Goal: Transaction & Acquisition: Purchase product/service

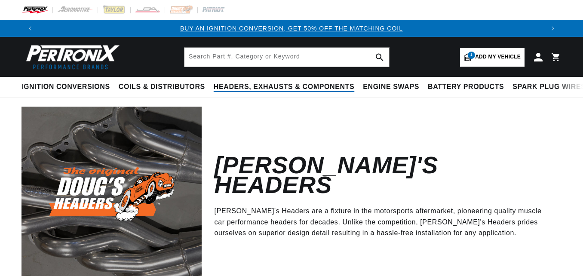
click at [275, 85] on span "Headers, Exhausts & Components" at bounding box center [284, 87] width 141 height 9
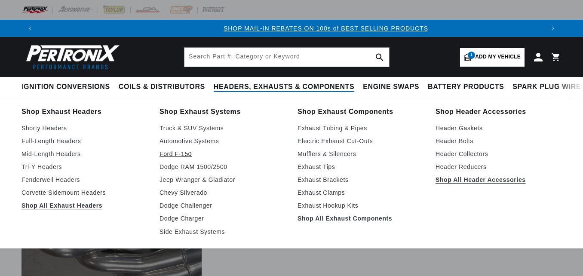
scroll to position [0, 505]
click at [180, 141] on link "Automotive Systems" at bounding box center [222, 141] width 126 height 10
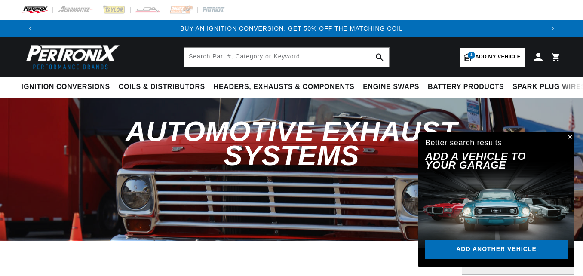
click at [570, 136] on button "Close" at bounding box center [569, 137] width 10 height 10
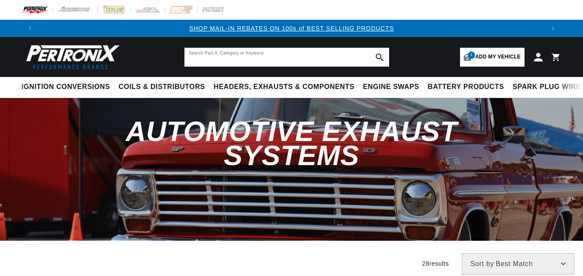
click at [199, 59] on input "text" at bounding box center [286, 57] width 205 height 19
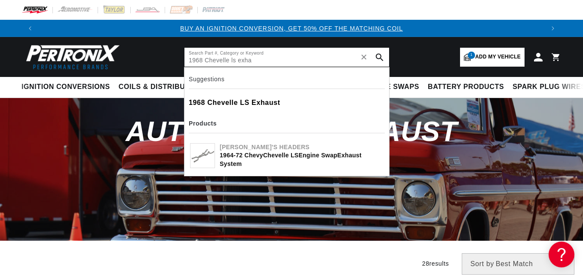
type input "1968 Chevelle ls exha"
click at [219, 99] on b "Chevelle" at bounding box center [222, 102] width 31 height 7
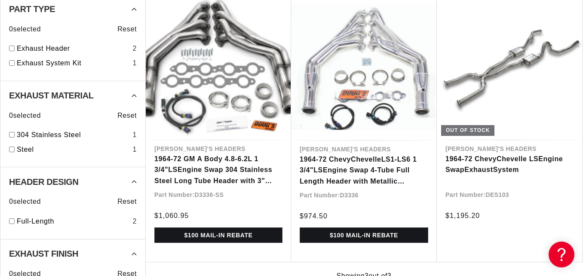
scroll to position [0, 505]
drag, startPoint x: 582, startPoint y: 71, endPoint x: 583, endPoint y: 102, distance: 30.5
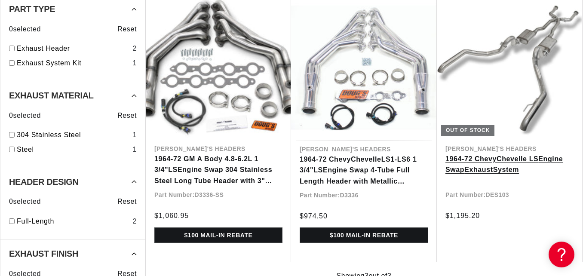
click at [477, 167] on link "1964-72 Chevy Chevelle LS Engine Swap Exhaust System" at bounding box center [509, 164] width 128 height 22
